Goal: Complete application form: Complete application form

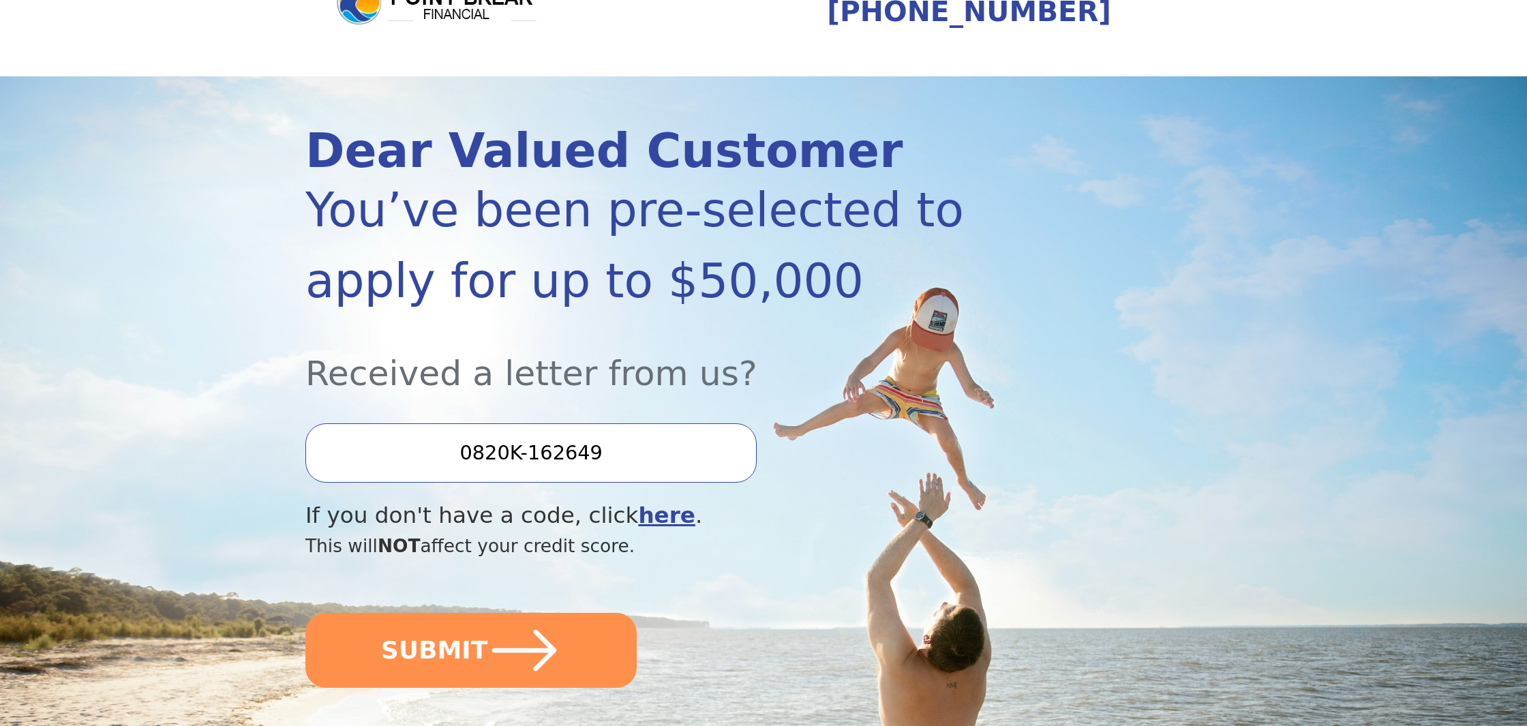
scroll to position [73, 0]
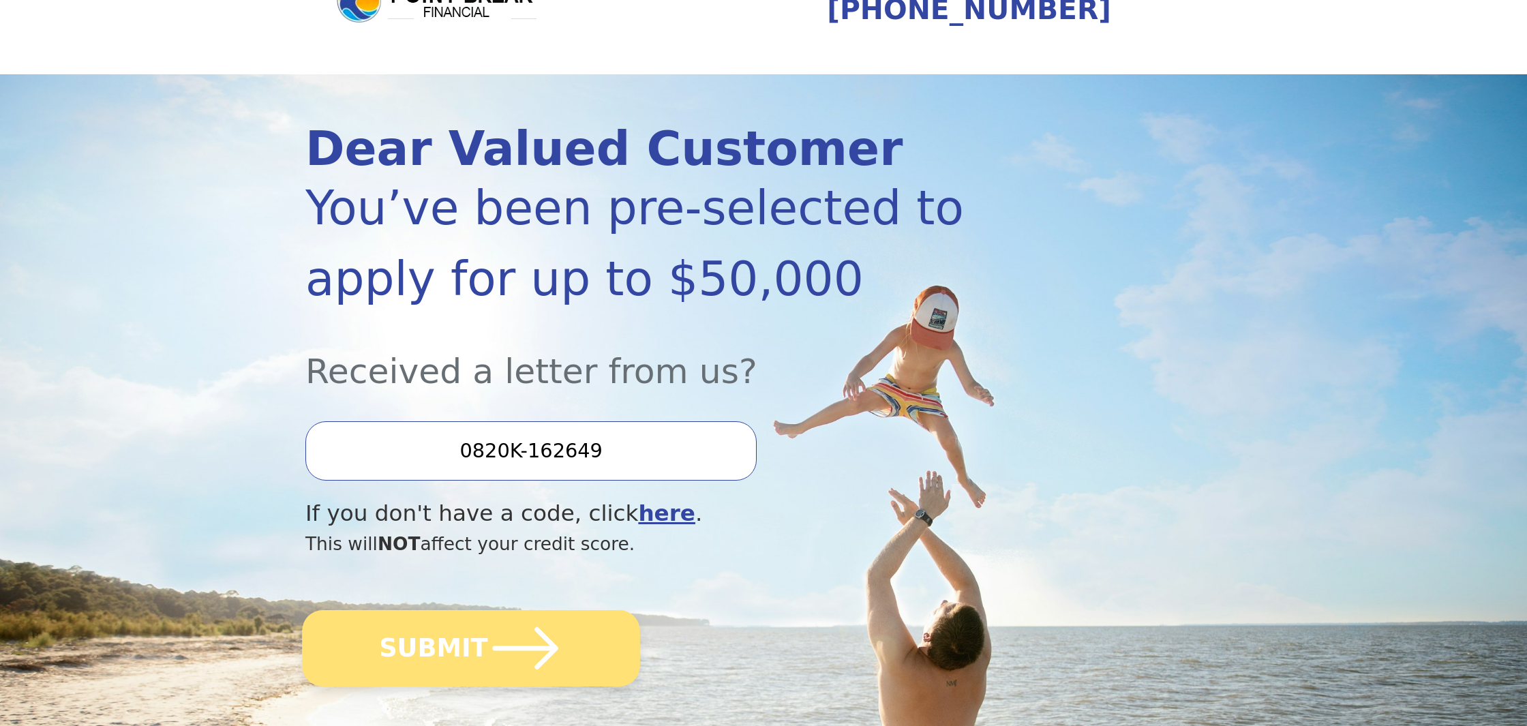
click at [479, 644] on button "SUBMIT" at bounding box center [471, 648] width 338 height 76
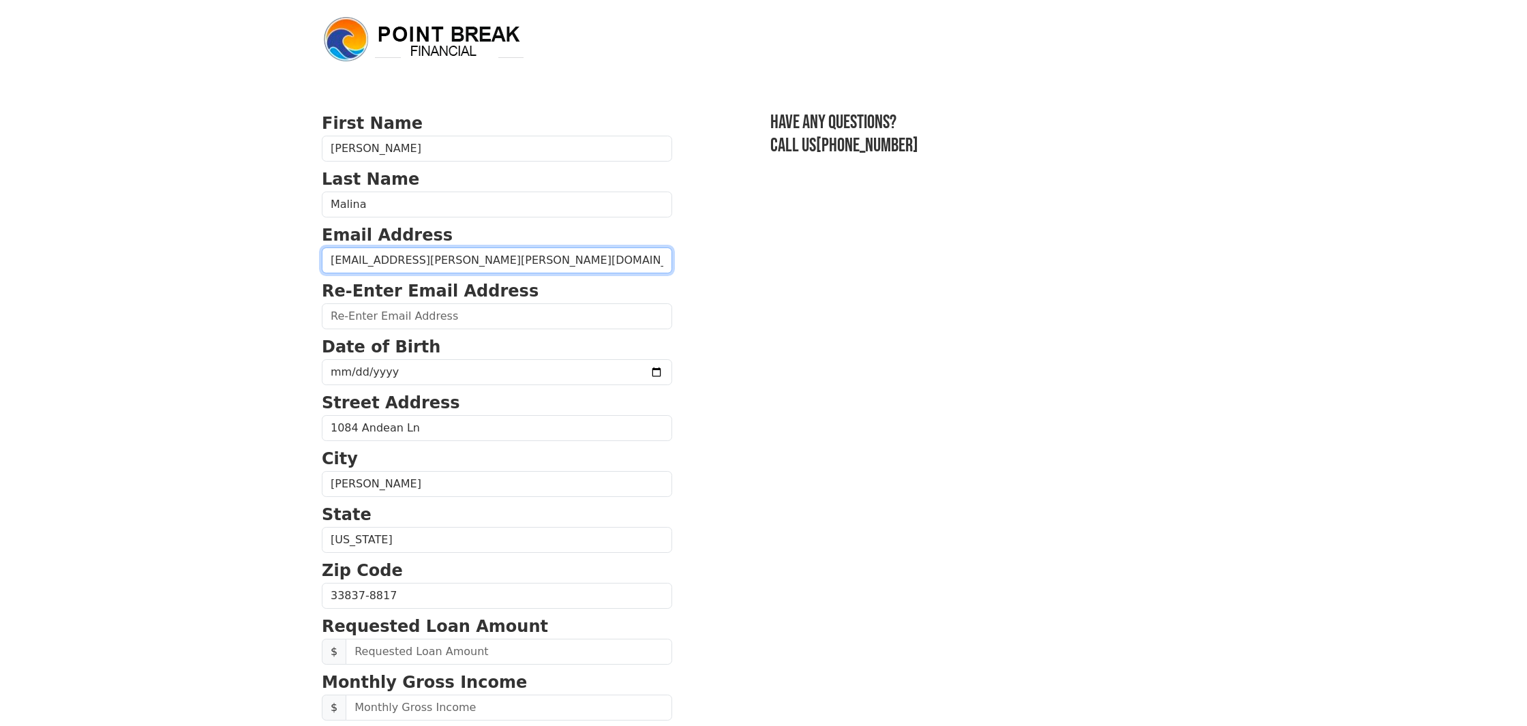
type input "mirek.adam.malina@gmail.com"
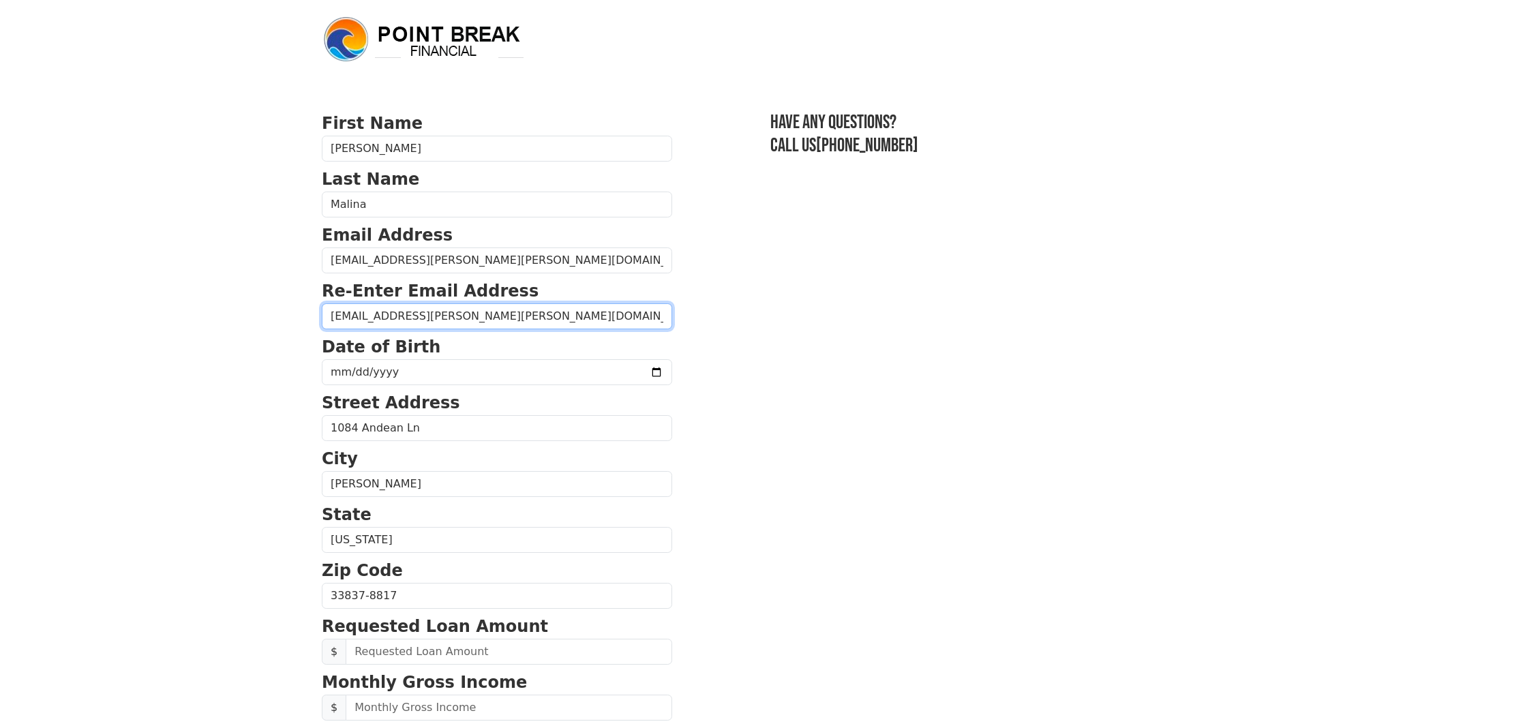
type input "mirek.adam.malina@gmail.com"
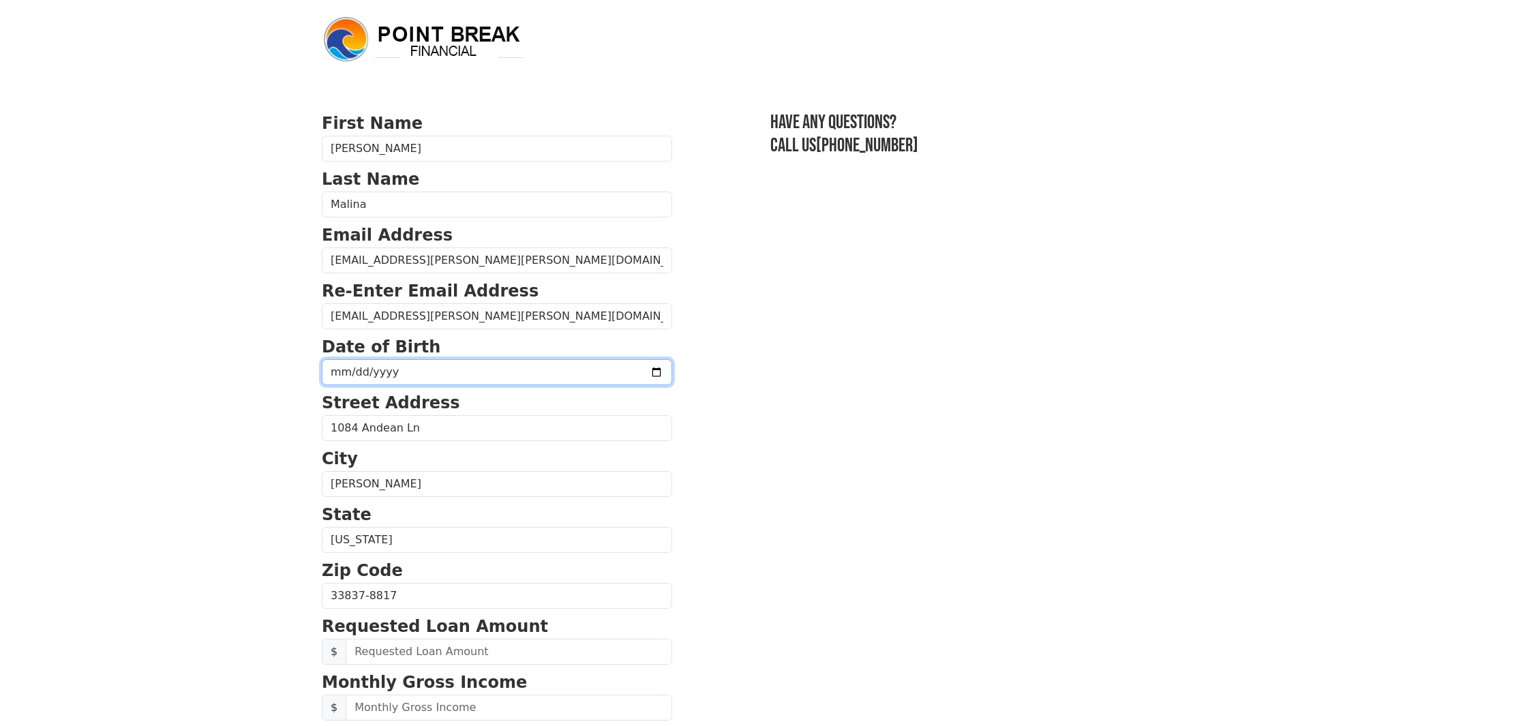
type input "1964-09-10"
click at [280, 356] on body "First Name Miroslaw Last Name Malina Email Address mirek.adam.malina@gmail.com …" at bounding box center [763, 363] width 1527 height 726
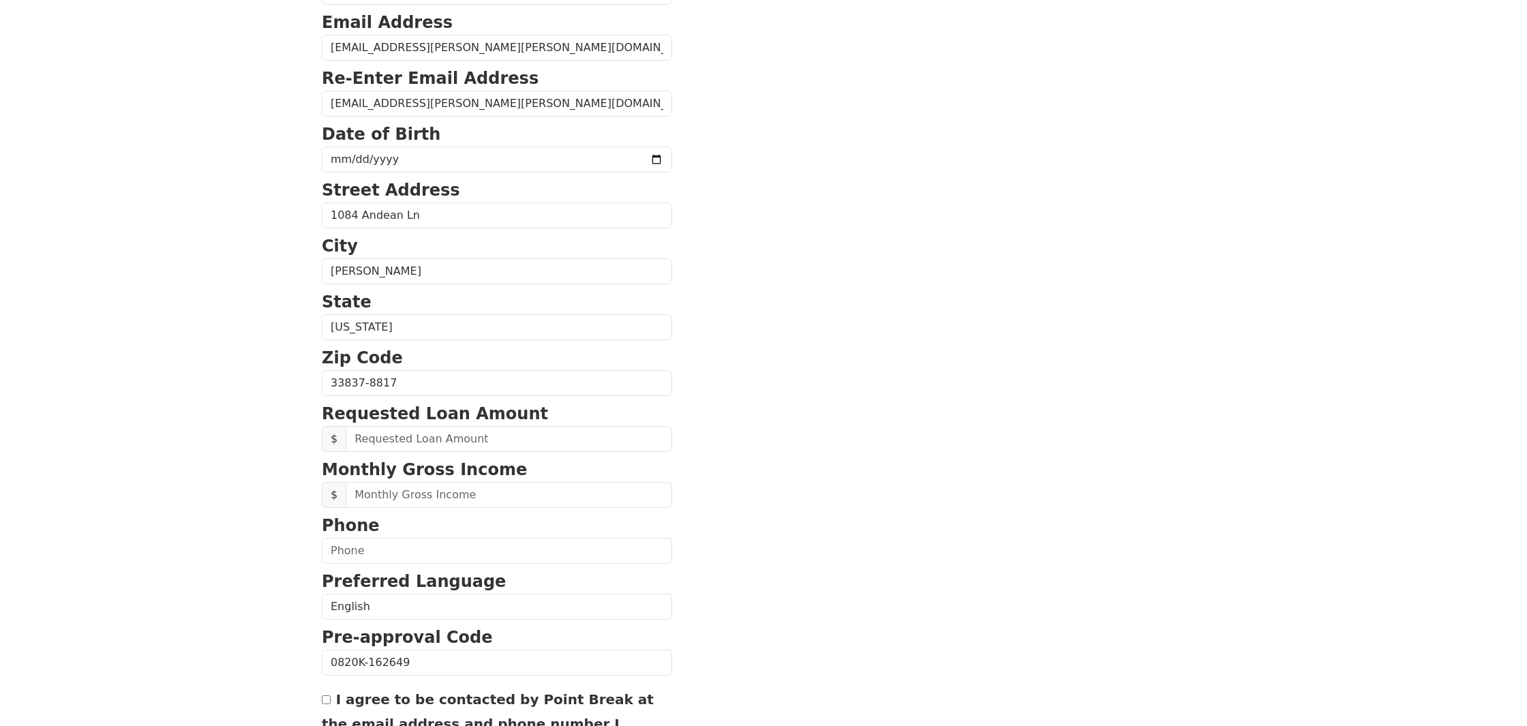
scroll to position [215, 0]
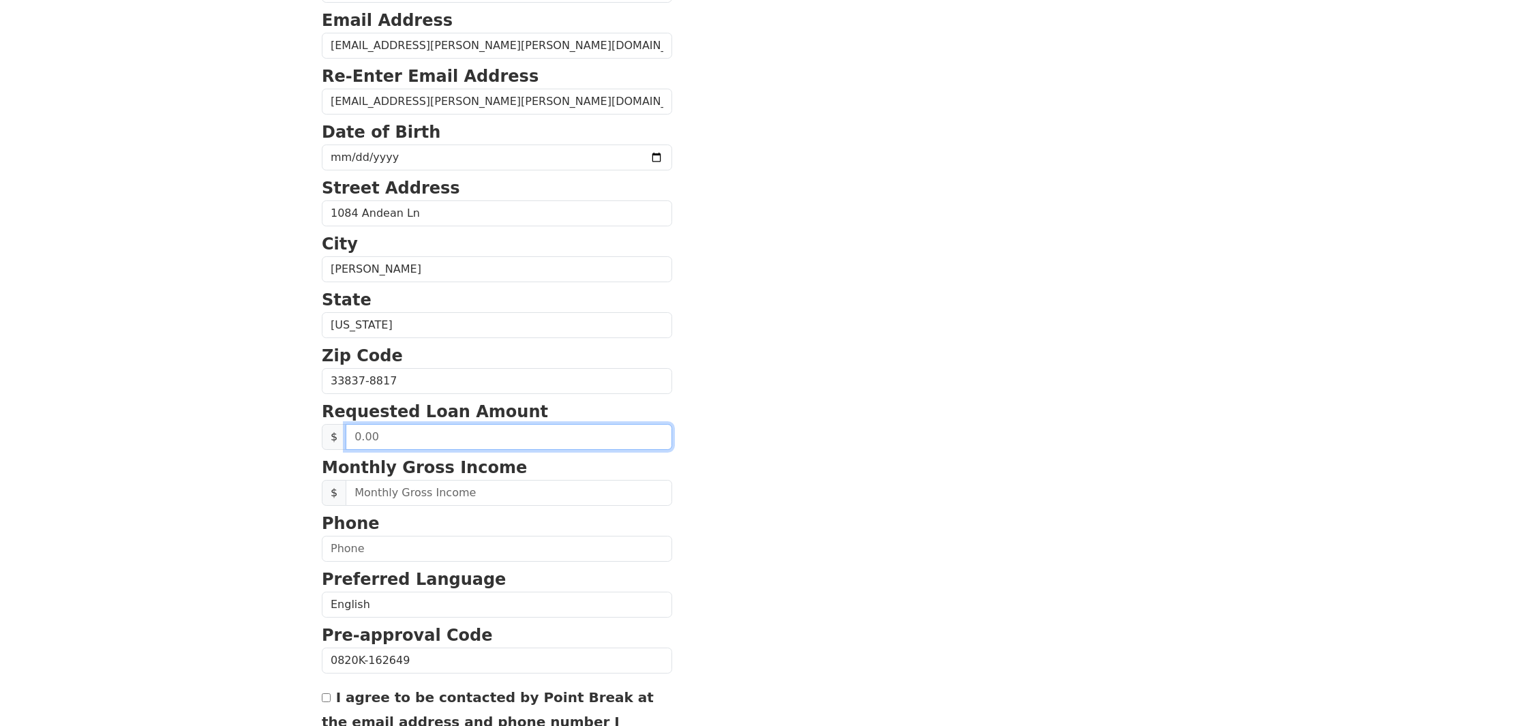
click at [392, 434] on input "text" at bounding box center [509, 437] width 327 height 26
type input "20,000.00"
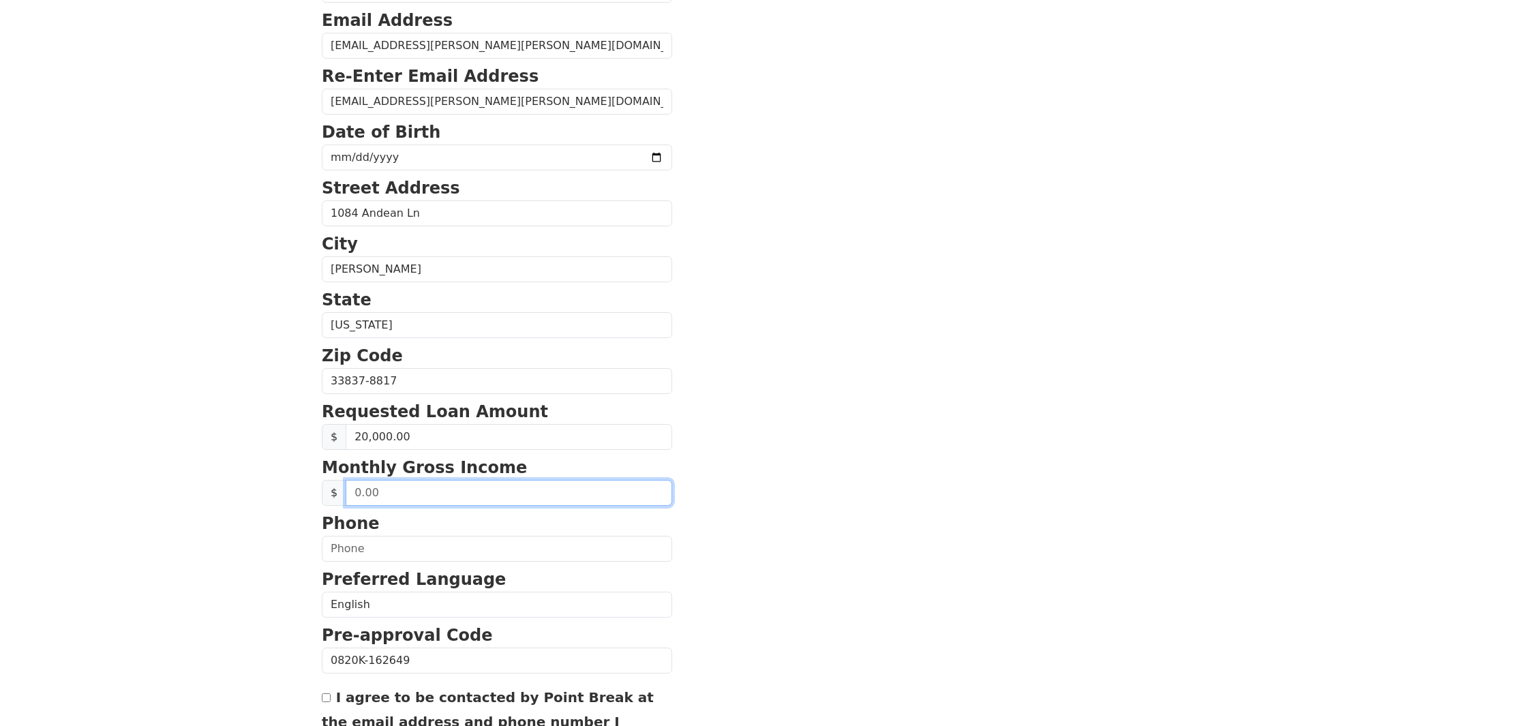
click at [393, 487] on input "text" at bounding box center [509, 493] width 327 height 26
type input "4,000.00"
type input "(___) ___-_407"
click at [400, 564] on form "First Name Miroslaw Last Name Malina Email Address mirek.adam.malina@gmail.com …" at bounding box center [497, 382] width 350 height 972
click at [397, 554] on input "(___) ___-_407" at bounding box center [497, 549] width 350 height 26
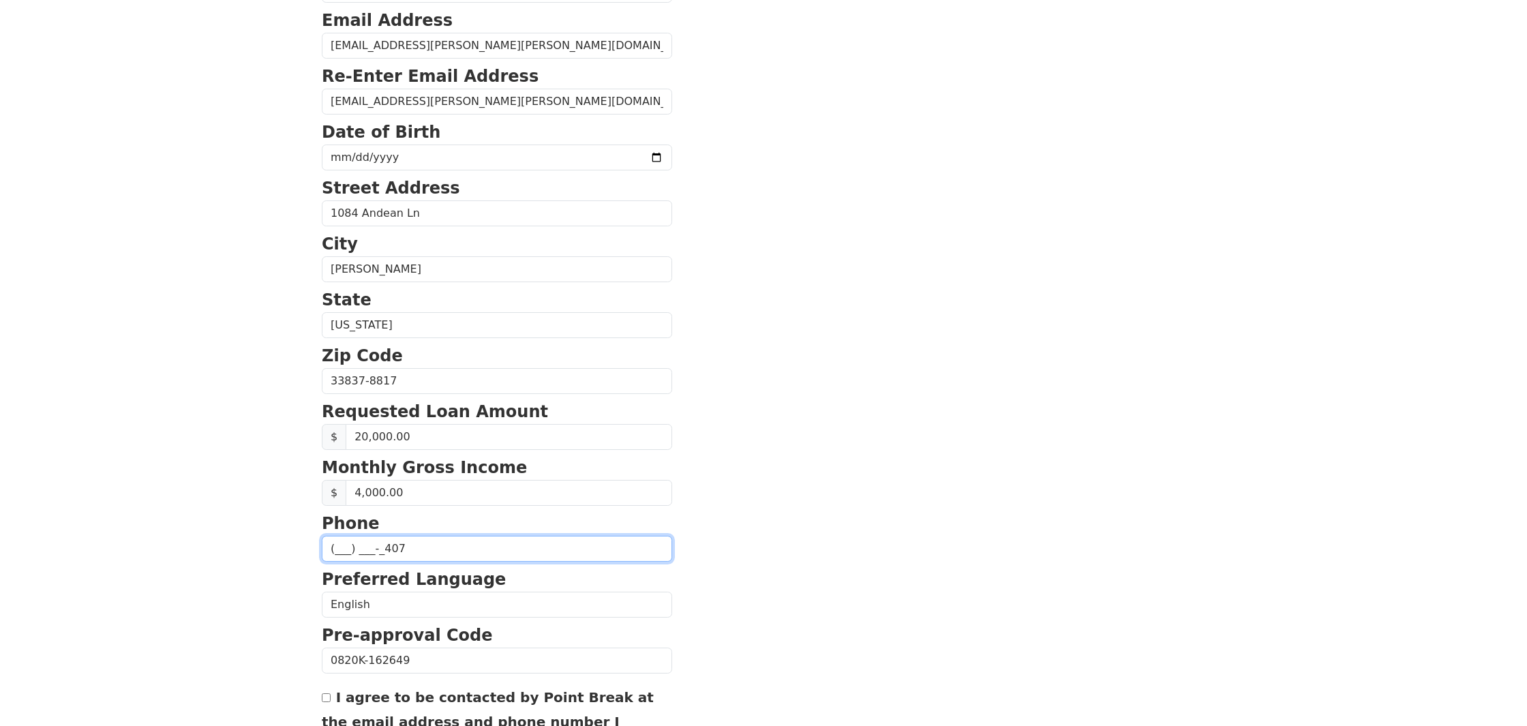
click at [397, 554] on input "(___) ___-_407" at bounding box center [497, 549] width 350 height 26
type input "(407) 675-0772"
click at [273, 511] on html "First Name Miroslaw Last Name Malina Email Address mirek.adam.malina@gmail.com …" at bounding box center [763, 148] width 1527 height 726
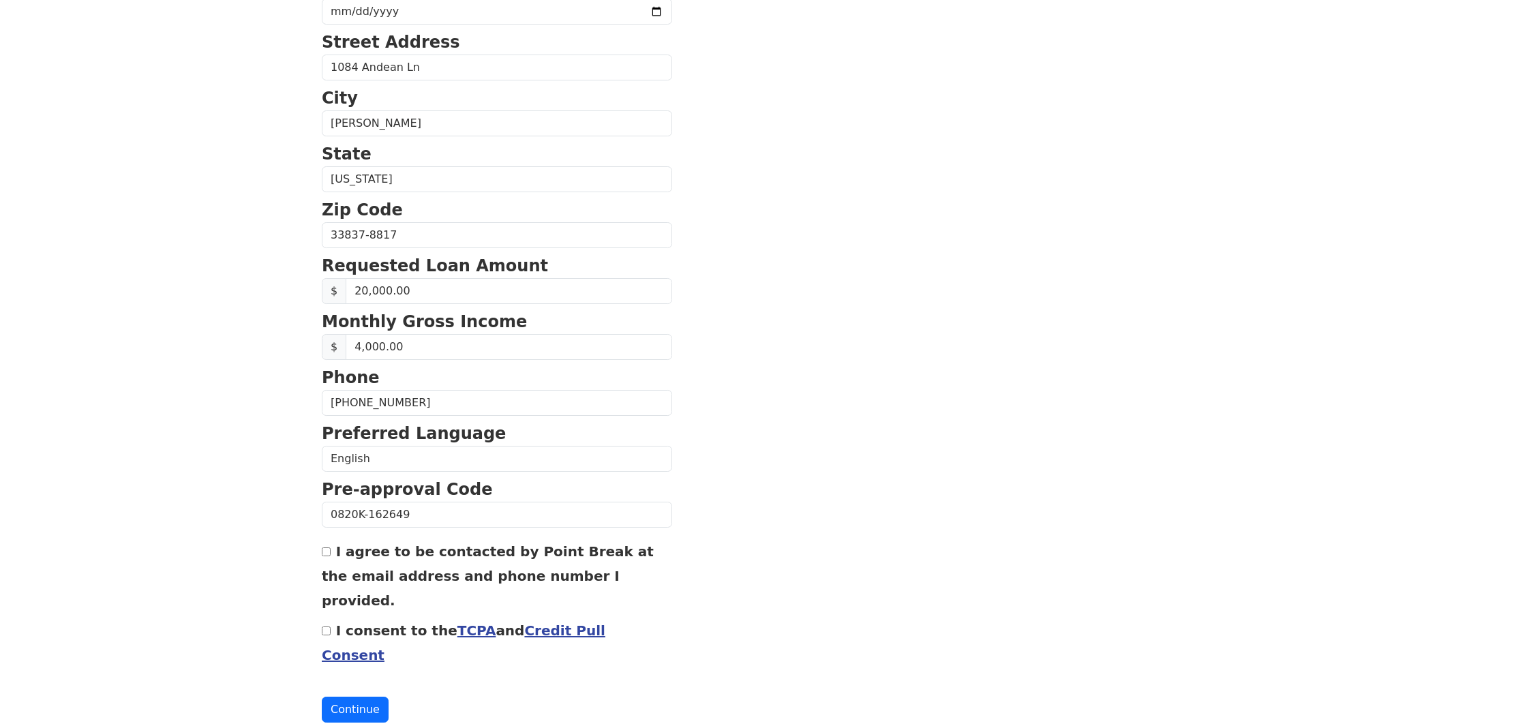
scroll to position [359, 0]
click at [326, 629] on input "I consent to the TCPA and Credit Pull Consent" at bounding box center [326, 633] width 9 height 9
checkbox input "true"
click at [344, 699] on button "Continue" at bounding box center [355, 712] width 67 height 26
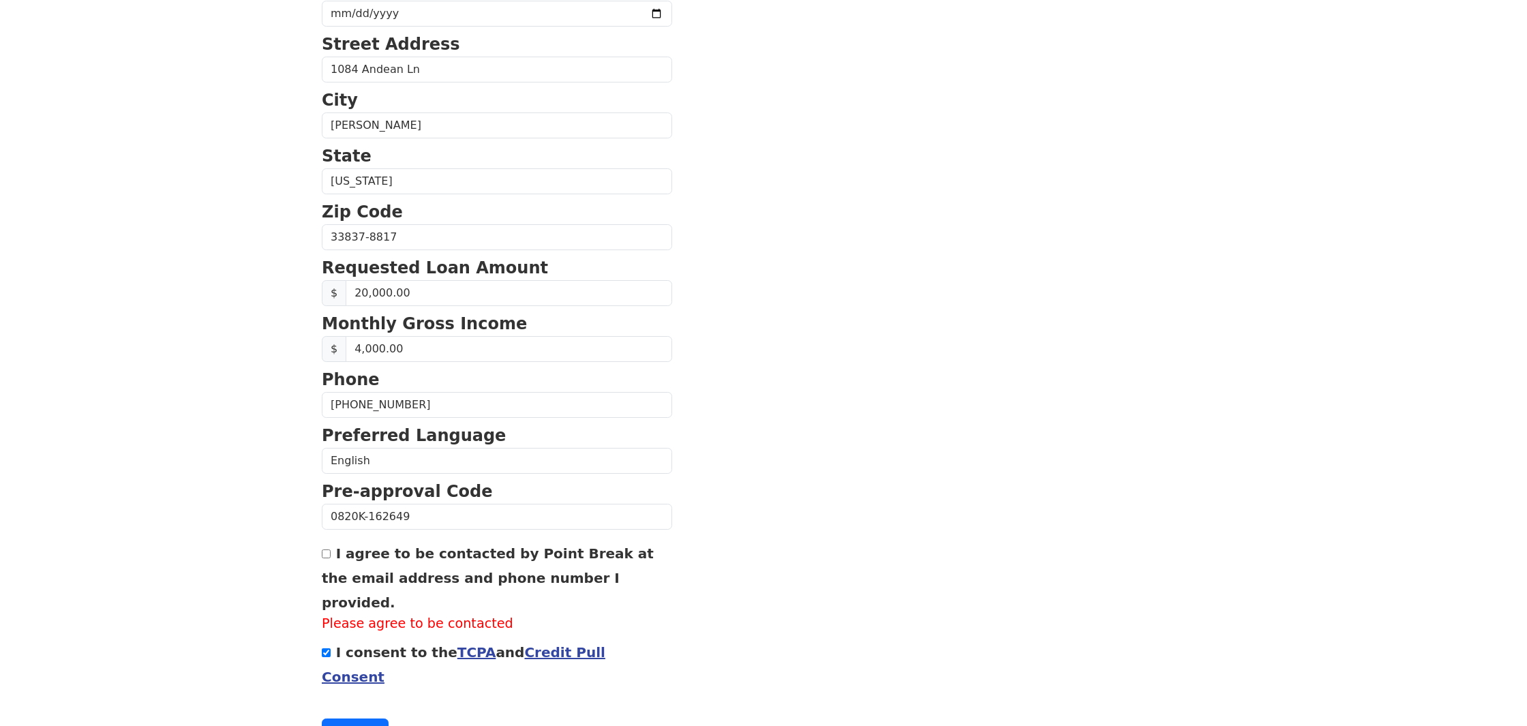
click at [331, 560] on div "I agree to be contacted by Point Break at the email address and phone number I …" at bounding box center [497, 587] width 350 height 93
click at [329, 549] on div "I agree to be contacted by Point Break at the email address and phone number I …" at bounding box center [497, 587] width 350 height 93
click at [329, 554] on input "I agree to be contacted by Point Break at the email address and phone number I …" at bounding box center [326, 553] width 9 height 9
checkbox input "true"
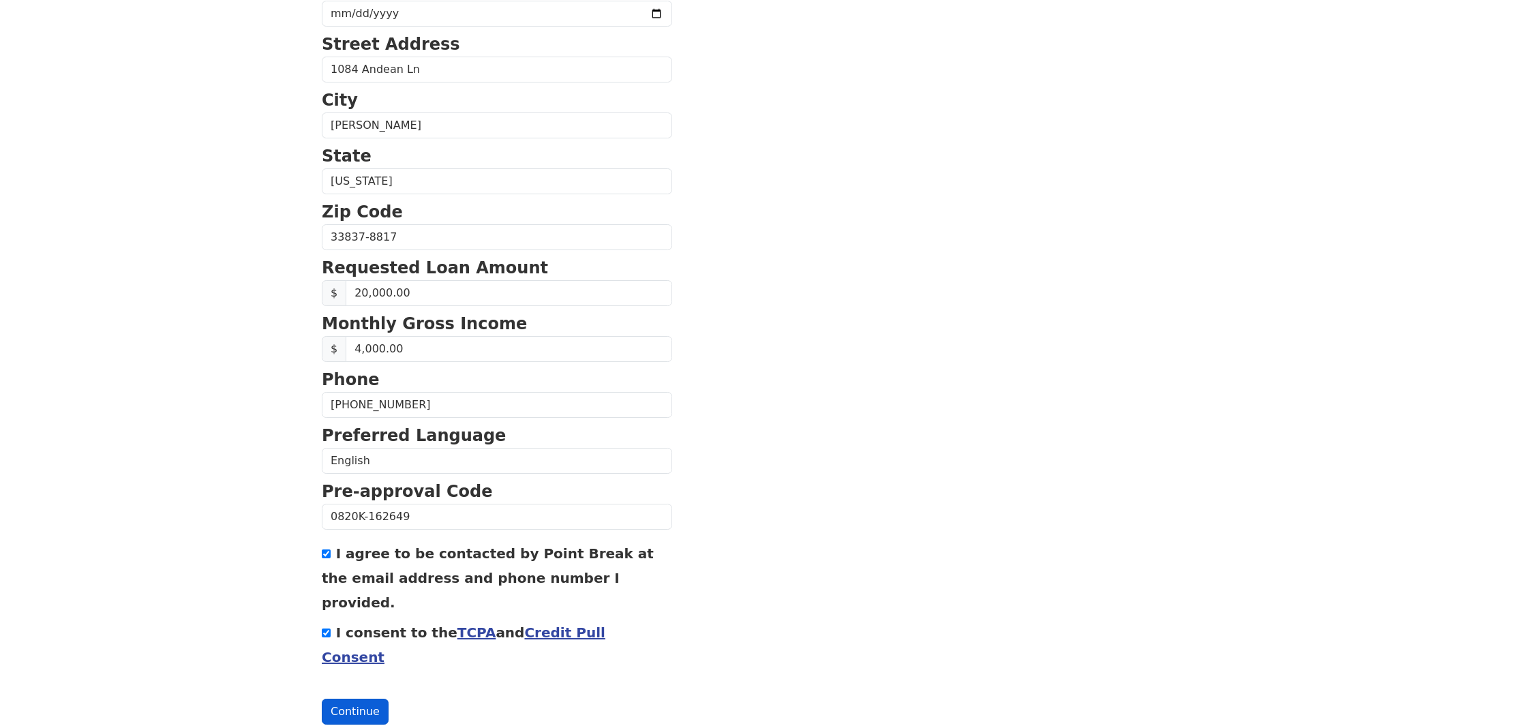
click at [344, 699] on button "Continue" at bounding box center [355, 712] width 67 height 26
